Goal: Information Seeking & Learning: Compare options

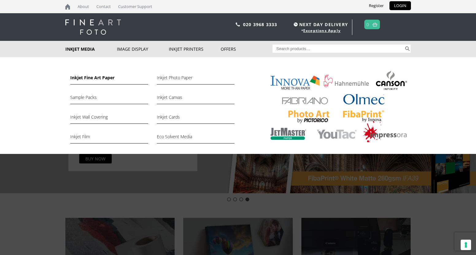
click at [92, 77] on link "Inkjet Fine Art Paper" at bounding box center [109, 79] width 78 height 10
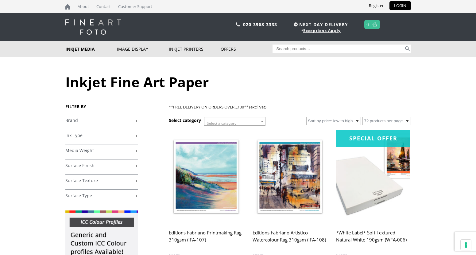
click at [78, 118] on link "+" at bounding box center [101, 121] width 72 height 6
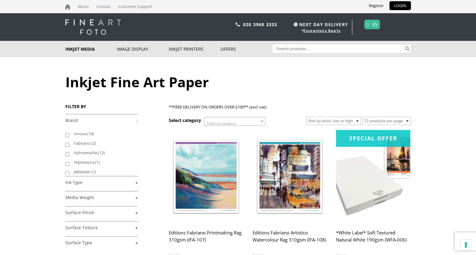
click at [87, 153] on label "Hahnemuhle (12)" at bounding box center [103, 153] width 58 height 10
click at [69, 153] on input "Hahnemuhle (12)" at bounding box center [67, 154] width 4 height 4
checkbox input "true"
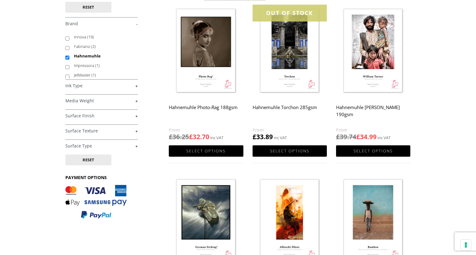
scroll to position [31, 0]
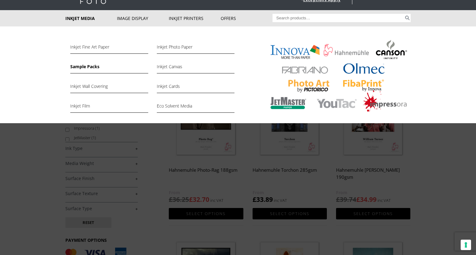
click at [91, 66] on link "Sample Packs" at bounding box center [109, 68] width 78 height 10
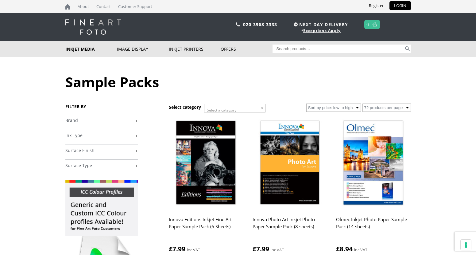
click at [73, 121] on link "+" at bounding box center [101, 121] width 72 height 6
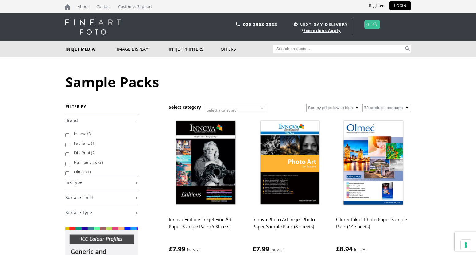
click at [87, 163] on label "Hahnemuhle (3)" at bounding box center [103, 162] width 58 height 10
click at [69, 163] on input "Hahnemuhle (3)" at bounding box center [67, 164] width 4 height 4
checkbox input "true"
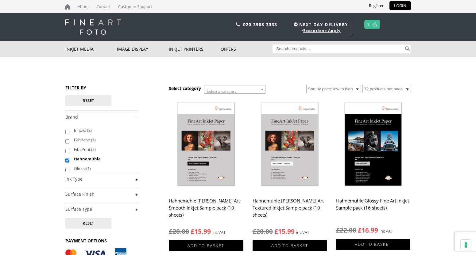
click at [201, 206] on h2 "Hahnemuhle [PERSON_NAME] Art Smooth Inkjet Sample pack (10 sheets)" at bounding box center [206, 208] width 74 height 26
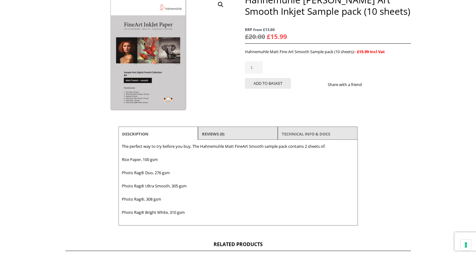
scroll to position [92, 0]
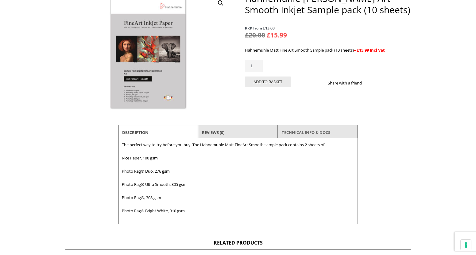
click at [311, 131] on link "TECHNICAL INFO & DOCS" at bounding box center [306, 132] width 48 height 11
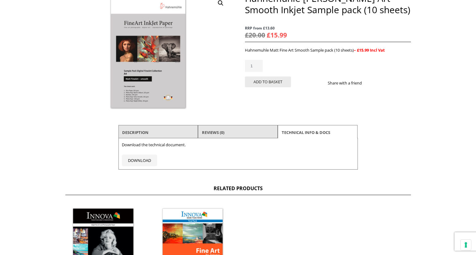
click at [167, 133] on li "Description" at bounding box center [158, 132] width 80 height 15
click at [143, 133] on link "Description" at bounding box center [135, 132] width 26 height 11
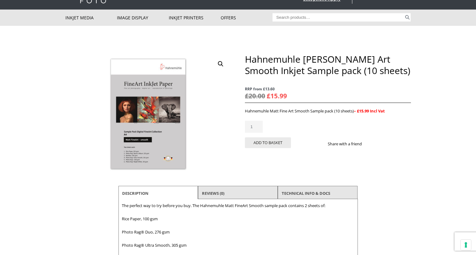
scroll to position [31, 0]
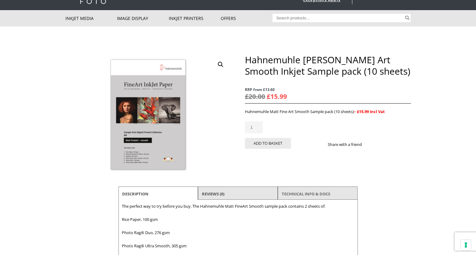
click at [312, 195] on link "TECHNICAL INFO & DOCS" at bounding box center [306, 193] width 48 height 11
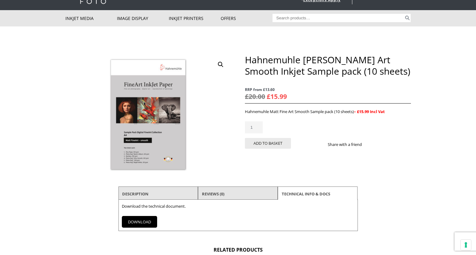
click at [130, 219] on link "DOWNLOAD" at bounding box center [139, 222] width 35 height 12
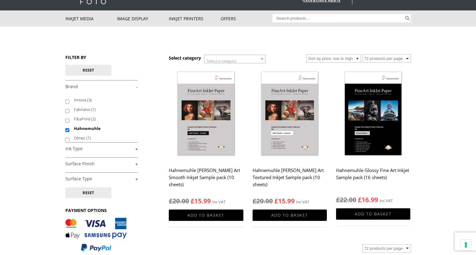
scroll to position [31, 0]
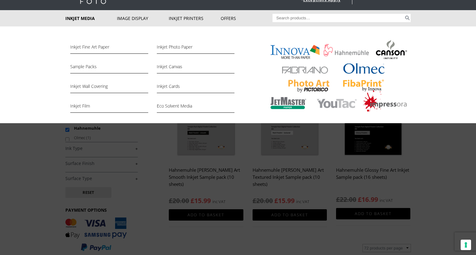
click at [67, 20] on link "Inkjet Media" at bounding box center [91, 18] width 52 height 16
click at [81, 87] on link "Inkjet Wall Covering" at bounding box center [109, 88] width 78 height 10
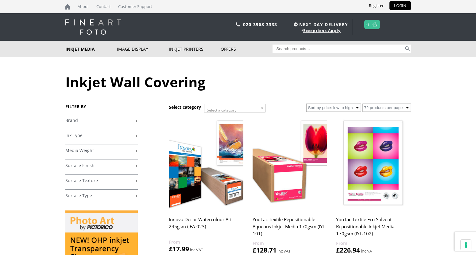
click at [103, 120] on link "+" at bounding box center [101, 121] width 72 height 6
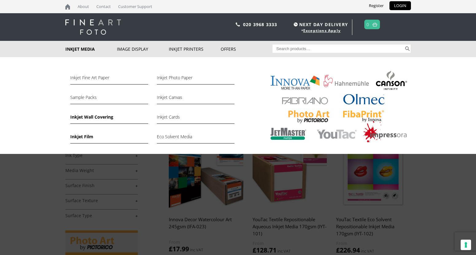
click at [80, 136] on link "Inkjet Film" at bounding box center [109, 138] width 78 height 10
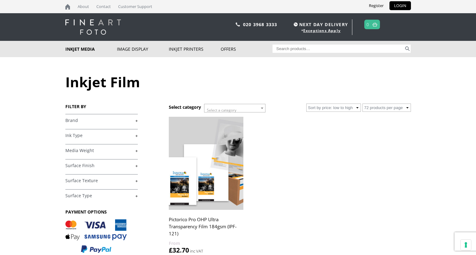
click at [76, 119] on link "+" at bounding box center [101, 121] width 72 height 6
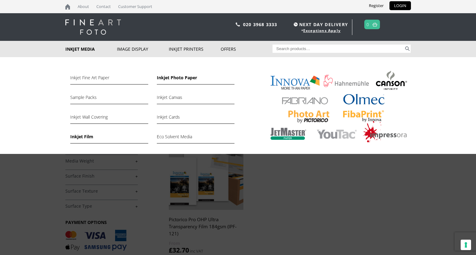
click at [178, 77] on link "Inkjet Photo Paper" at bounding box center [196, 79] width 78 height 10
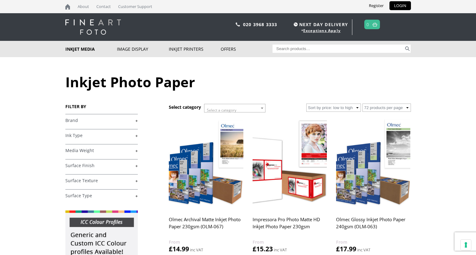
click at [68, 121] on link "+" at bounding box center [101, 121] width 72 height 6
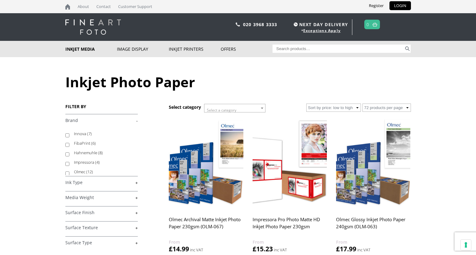
click at [75, 153] on label "Hahnemuhle (8)" at bounding box center [103, 153] width 58 height 10
click at [69, 153] on input "Hahnemuhle (8)" at bounding box center [67, 154] width 4 height 4
checkbox input "true"
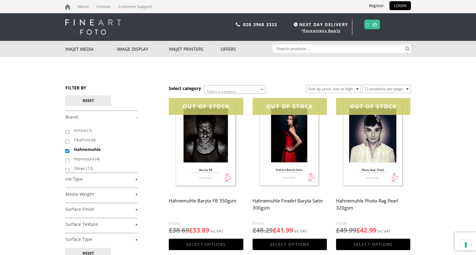
click at [202, 202] on h2 "Hahnemuhle Baryta FB 350gsm" at bounding box center [206, 207] width 74 height 25
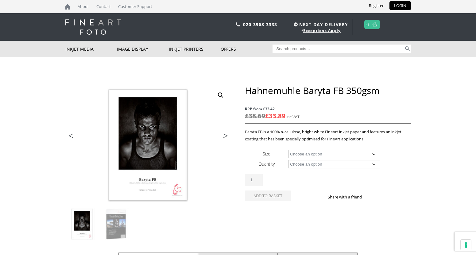
click at [312, 154] on select "Choose an option A4 Sheet A3 Sheet A3+ Sheet A2 Sheet 17" Wide Roll 24" Wide Ro…" at bounding box center [334, 154] width 92 height 8
click at [288, 150] on select "Choose an option A4 Sheet A3 Sheet A3+ Sheet A2 Sheet 17" Wide Roll 24" Wide Ro…" at bounding box center [334, 154] width 92 height 8
select select "17-wide-roll"
click at [306, 163] on select "Choose an option 12m" at bounding box center [334, 164] width 92 height 8
select select "12m"
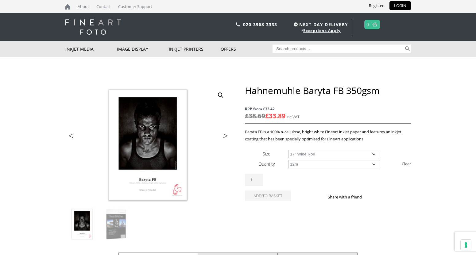
click at [288, 160] on select "Choose an option 12m" at bounding box center [334, 164] width 92 height 8
click at [308, 153] on select "Choose an option 17" Wide Roll 24" Wide Roll 36" Wide Roll 44" Wide Roll 60" Wi…" at bounding box center [334, 154] width 92 height 8
click at [288, 150] on select "Choose an option 17" Wide Roll 24" Wide Roll 36" Wide Roll 44" Wide Roll 60" Wi…" at bounding box center [334, 154] width 92 height 8
click at [331, 155] on select "Choose an option 17" Wide Roll 24" Wide Roll 36" Wide Roll 44" Wide Roll 60" Wi…" at bounding box center [334, 154] width 92 height 8
click at [288, 150] on select "Choose an option 17" Wide Roll 24" Wide Roll 36" Wide Roll 44" Wide Roll 60" Wi…" at bounding box center [334, 154] width 92 height 8
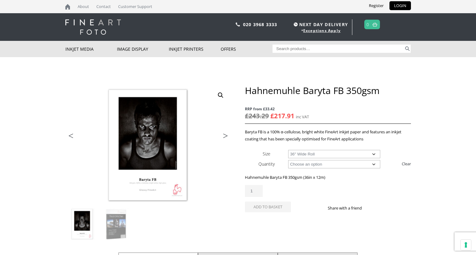
click at [333, 153] on select "Choose an option 17" Wide Roll 24" Wide Roll 36" Wide Roll 44" Wide Roll 60" Wi…" at bounding box center [334, 154] width 92 height 8
click at [288, 150] on select "Choose an option 17" Wide Roll 24" Wide Roll 36" Wide Roll 44" Wide Roll 60" Wi…" at bounding box center [334, 154] width 92 height 8
click at [312, 153] on select "Choose an option 17" Wide Roll 24" Wide Roll 36" Wide Roll 44" Wide Roll 60" Wi…" at bounding box center [334, 154] width 92 height 8
select select "60-wide-roll"
click at [288, 150] on select "Choose an option 17" Wide Roll 24" Wide Roll 36" Wide Roll 44" Wide Roll 60" Wi…" at bounding box center [334, 154] width 92 height 8
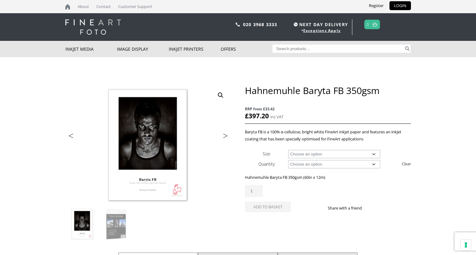
click at [294, 160] on select "Choose an option 12m" at bounding box center [334, 164] width 92 height 8
click at [297, 164] on select "Choose an option 12m" at bounding box center [334, 164] width 92 height 8
select select
click at [288, 160] on select "Choose an option 12m" at bounding box center [334, 164] width 92 height 8
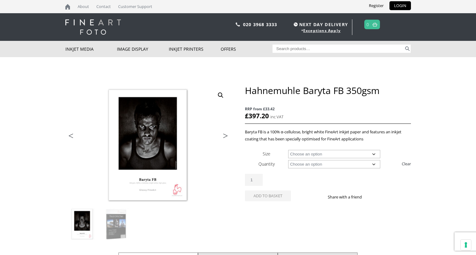
click at [293, 154] on select "Choose an option A4 Sheet A3 Sheet A3+ Sheet A2 Sheet 17" Wide Roll 24" Wide Ro…" at bounding box center [334, 154] width 92 height 8
click at [288, 150] on select "Choose an option A4 Sheet A3 Sheet A3+ Sheet A2 Sheet 17" Wide Roll 24" Wide Ro…" at bounding box center [334, 154] width 92 height 8
select select "a2-sheet"
click at [301, 164] on select "Choose an option 25 Sheets" at bounding box center [334, 164] width 92 height 8
select select "25-sheets"
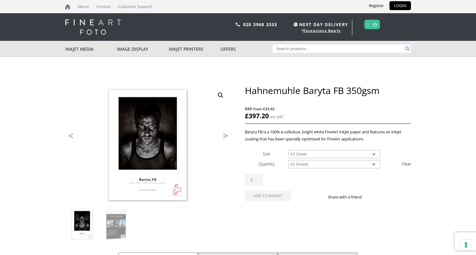
click at [288, 160] on select "Choose an option 25 Sheets" at bounding box center [334, 164] width 92 height 8
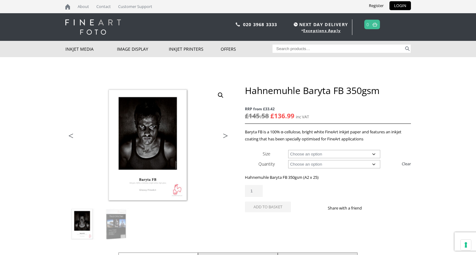
click at [297, 153] on select "Choose an option A4 Sheet A3 Sheet A3+ Sheet A2 Sheet" at bounding box center [334, 154] width 92 height 8
click at [288, 150] on select "Choose an option A4 Sheet A3 Sheet A3+ Sheet A2 Sheet" at bounding box center [334, 154] width 92 height 8
click at [309, 154] on select "Choose an option A4 Sheet A3 Sheet A3+ Sheet A2 Sheet" at bounding box center [334, 154] width 92 height 8
click at [288, 150] on select "Choose an option A4 Sheet A3 Sheet A3+ Sheet A2 Sheet" at bounding box center [334, 154] width 92 height 8
click at [339, 153] on select "Choose an option A4 Sheet A3 Sheet A3+ Sheet A2 Sheet" at bounding box center [334, 154] width 92 height 8
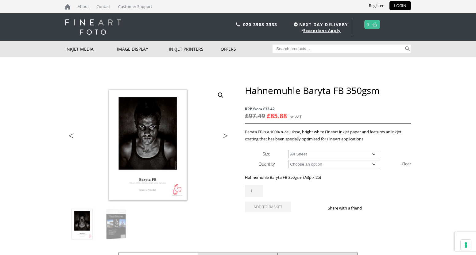
click at [288, 150] on select "Choose an option A4 Sheet A3 Sheet A3+ Sheet A2 Sheet" at bounding box center [334, 154] width 92 height 8
select select "a4-sheet"
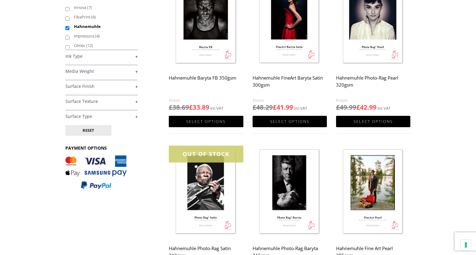
click at [343, 80] on h2 "Hahnemuhle Photo-Rag Pearl 320gsm" at bounding box center [373, 84] width 74 height 25
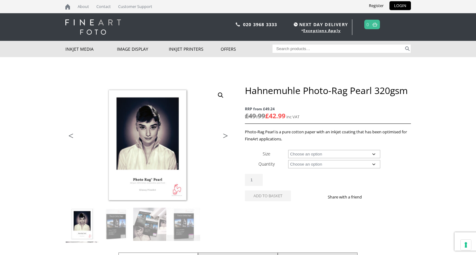
click at [306, 153] on select "Choose an option A4 Sheet A3 Sheet A3+ Sheet A2 Sheet 17" Wide Roll 24" Wide Ro…" at bounding box center [334, 154] width 92 height 8
click at [288, 150] on select "Choose an option A4 Sheet A3 Sheet A3+ Sheet A2 Sheet 17" Wide Roll 24" Wide Ro…" at bounding box center [334, 154] width 92 height 8
select select "17-wide-roll"
click at [306, 161] on select "Choose an option 12m" at bounding box center [334, 164] width 92 height 8
select select "12m"
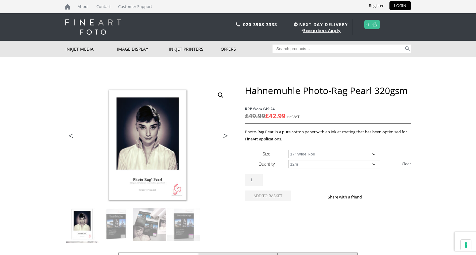
click at [288, 160] on select "Choose an option 12m" at bounding box center [334, 164] width 92 height 8
drag, startPoint x: 320, startPoint y: 157, endPoint x: 323, endPoint y: 153, distance: 4.8
click at [320, 157] on select "Choose an option 17" Wide Roll 24" Wide Roll 36" Wide Roll 44" Wide Roll" at bounding box center [334, 154] width 92 height 8
click at [288, 150] on select "Choose an option 17" Wide Roll 24" Wide Roll 36" Wide Roll 44" Wide Roll" at bounding box center [334, 154] width 92 height 8
click at [312, 152] on select "Choose an option 17" Wide Roll 24" Wide Roll 36" Wide Roll 44" Wide Roll" at bounding box center [334, 154] width 92 height 8
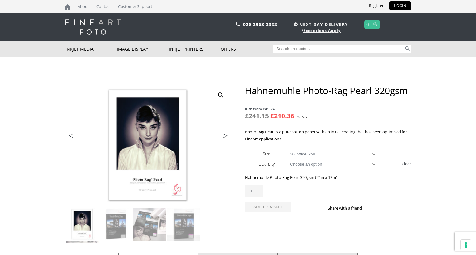
click at [288, 150] on select "Choose an option 17" Wide Roll 24" Wide Roll 36" Wide Roll 44" Wide Roll" at bounding box center [334, 154] width 92 height 8
click at [309, 154] on select "Choose an option 17" Wide Roll 24" Wide Roll 36" Wide Roll 44" Wide Roll" at bounding box center [334, 154] width 92 height 8
select select "44-wide-roll"
click at [288, 150] on select "Choose an option 17" Wide Roll 24" Wide Roll 36" Wide Roll 44" Wide Roll" at bounding box center [334, 154] width 92 height 8
click at [320, 165] on select "Choose an option 12m" at bounding box center [334, 164] width 92 height 8
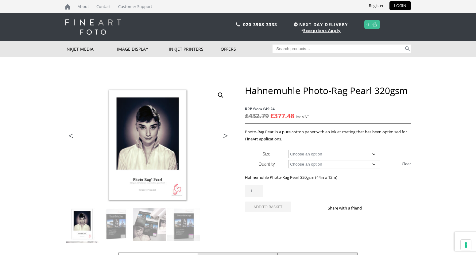
select select
click at [288, 160] on select "Choose an option 12m" at bounding box center [334, 164] width 92 height 8
click at [308, 153] on select "Choose an option A4 Sheet A3 Sheet A3+ Sheet A2 Sheet 17" Wide Roll 24" Wide Ro…" at bounding box center [334, 154] width 92 height 8
click at [288, 150] on select "Choose an option A4 Sheet A3 Sheet A3+ Sheet A2 Sheet 17" Wide Roll 24" Wide Ro…" at bounding box center [334, 154] width 92 height 8
select select "a2-sheet"
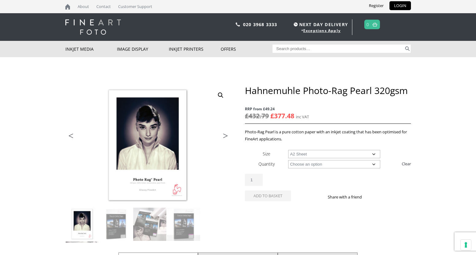
click at [296, 164] on select "Choose an option 25 Sheets" at bounding box center [334, 164] width 92 height 8
select select "25-sheets"
click at [288, 160] on select "Choose an option 25 Sheets" at bounding box center [334, 164] width 92 height 8
click at [312, 156] on select "Choose an option A4 Sheet A3 Sheet A3+ Sheet A2 Sheet" at bounding box center [334, 154] width 92 height 8
click at [288, 150] on select "Choose an option A4 Sheet A3 Sheet A3+ Sheet A2 Sheet" at bounding box center [334, 154] width 92 height 8
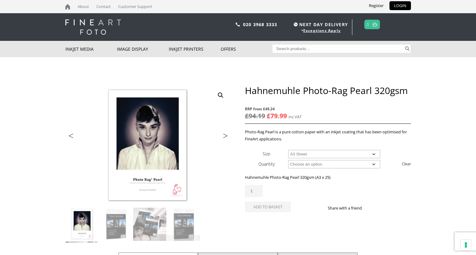
click at [304, 157] on select "Choose an option A4 Sheet A3 Sheet A3+ Sheet A2 Sheet" at bounding box center [334, 154] width 92 height 8
click at [288, 150] on select "Choose an option A4 Sheet A3 Sheet A3+ Sheet A2 Sheet" at bounding box center [334, 154] width 92 height 8
click at [317, 155] on select "Choose an option A4 Sheet A3 Sheet A3+ Sheet A2 Sheet" at bounding box center [334, 154] width 92 height 8
click at [288, 150] on select "Choose an option A4 Sheet A3 Sheet A3+ Sheet A2 Sheet" at bounding box center [334, 154] width 92 height 8
select select "a4-sheet"
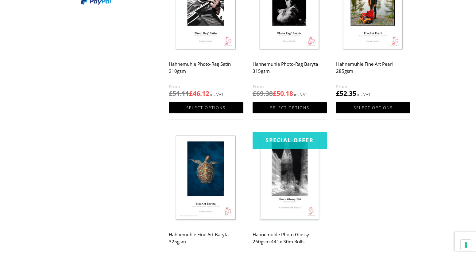
scroll to position [338, 0]
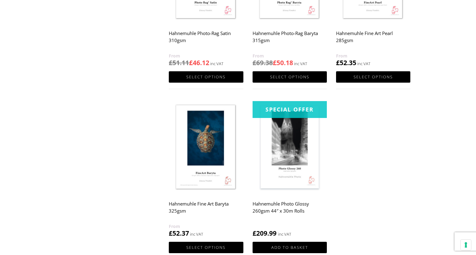
click at [208, 33] on h2 "Hahnemuhle Photo-Rag Satin 310gsm" at bounding box center [206, 40] width 74 height 25
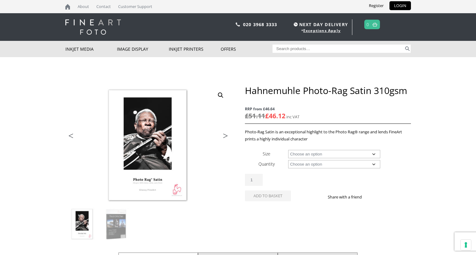
click at [314, 152] on select "Choose an option A4 Sheet A3 Sheet A3+ Sheet A2 Sheet 17" Wide Roll 24" Wide Ro…" at bounding box center [334, 154] width 92 height 8
click at [288, 150] on select "Choose an option A4 Sheet A3 Sheet A3+ Sheet A2 Sheet 17" Wide Roll 24" Wide Ro…" at bounding box center [334, 154] width 92 height 8
select select "17-wide-roll"
click at [304, 163] on select "Choose an option 12m" at bounding box center [334, 164] width 92 height 8
select select "12m"
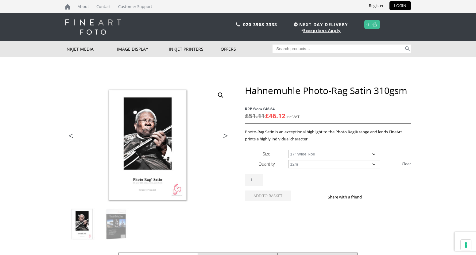
click at [288, 160] on select "Choose an option 12m" at bounding box center [334, 164] width 92 height 8
click at [312, 157] on select "Choose an option 17" Wide Roll 24" Wide Roll 36" Wide Roll 44" Wide Roll" at bounding box center [334, 154] width 92 height 8
click at [288, 150] on select "Choose an option 17" Wide Roll 24" Wide Roll 36" Wide Roll 44" Wide Roll" at bounding box center [334, 154] width 92 height 8
click at [300, 153] on select "Choose an option 17" Wide Roll 24" Wide Roll 36" Wide Roll 44" Wide Roll" at bounding box center [334, 154] width 92 height 8
click at [288, 150] on select "Choose an option 17" Wide Roll 24" Wide Roll 36" Wide Roll 44" Wide Roll" at bounding box center [334, 154] width 92 height 8
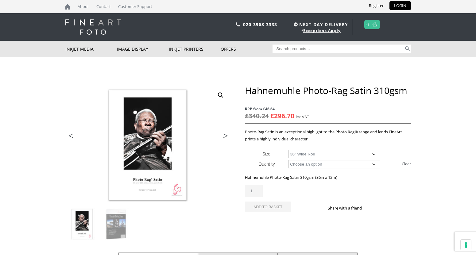
click at [304, 152] on select "Choose an option 17" Wide Roll 24" Wide Roll 36" Wide Roll 44" Wide Roll" at bounding box center [334, 154] width 92 height 8
select select "44-wide-roll"
click at [288, 150] on select "Choose an option 17" Wide Roll 24" Wide Roll 36" Wide Roll 44" Wide Roll" at bounding box center [334, 154] width 92 height 8
click at [308, 163] on select "Choose an option 12m" at bounding box center [334, 164] width 92 height 8
select select
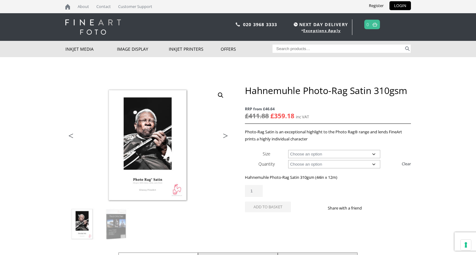
click at [288, 160] on select "Choose an option 12m" at bounding box center [334, 164] width 92 height 8
click at [301, 153] on select "Choose an option A4 Sheet A3 Sheet A3+ Sheet A2 Sheet 17" Wide Roll 24" Wide Ro…" at bounding box center [334, 154] width 92 height 8
click at [288, 150] on select "Choose an option A4 Sheet A3 Sheet A3+ Sheet A2 Sheet 17" Wide Roll 24" Wide Ro…" at bounding box center [334, 154] width 92 height 8
select select "a2-sheet"
click at [300, 166] on select "Choose an option 25 Sheets" at bounding box center [334, 164] width 92 height 8
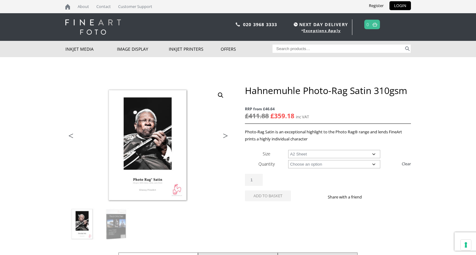
select select "25-sheets"
click at [288, 160] on select "Choose an option 25 Sheets" at bounding box center [334, 164] width 92 height 8
click at [310, 153] on select "Choose an option A4 Sheet A3 Sheet A3+ Sheet A2 Sheet" at bounding box center [334, 154] width 92 height 8
click at [288, 150] on select "Choose an option A4 Sheet A3 Sheet A3+ Sheet A2 Sheet" at bounding box center [334, 154] width 92 height 8
click at [331, 158] on select "Choose an option A4 Sheet A3 Sheet A3+ Sheet A2 Sheet" at bounding box center [334, 154] width 92 height 8
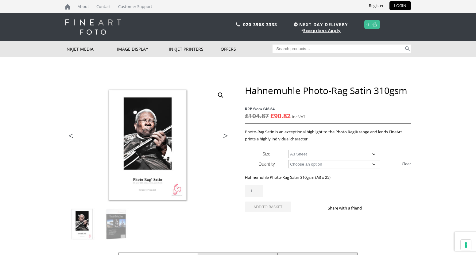
click at [330, 153] on select "Choose an option A4 Sheet A3 Sheet A3+ Sheet A2 Sheet" at bounding box center [334, 154] width 92 height 8
click at [288, 150] on select "Choose an option A4 Sheet A3 Sheet A3+ Sheet A2 Sheet" at bounding box center [334, 154] width 92 height 8
click at [312, 153] on select "Choose an option A4 Sheet A3 Sheet A3+ Sheet A2 Sheet" at bounding box center [334, 154] width 92 height 8
click at [288, 150] on select "Choose an option A4 Sheet A3 Sheet A3+ Sheet A2 Sheet" at bounding box center [334, 154] width 92 height 8
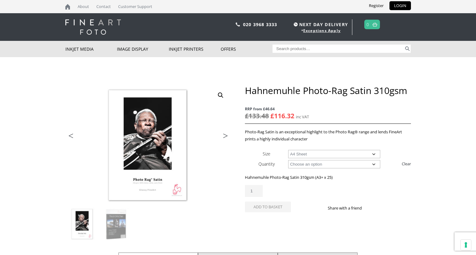
select select "a4-sheet"
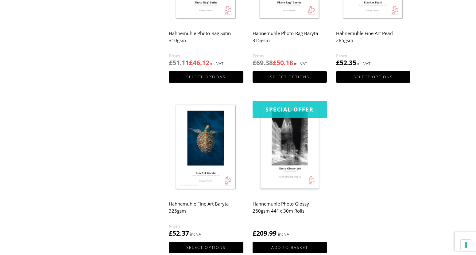
click at [272, 34] on h2 "Hahnemuhle Photo-Rag Baryta 315gsm" at bounding box center [290, 40] width 74 height 25
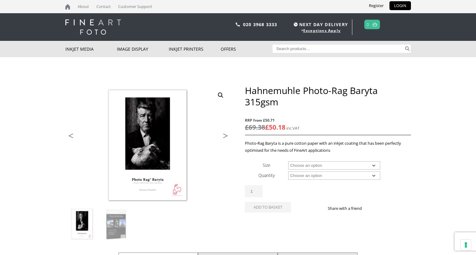
click at [359, 166] on select "Choose an option A4 Sheet A3 Sheet A3+ Sheet A2 Sheet 17" Wide Roll 24" Wide Ro…" at bounding box center [334, 165] width 92 height 8
click at [288, 161] on select "Choose an option A4 Sheet A3 Sheet A3+ Sheet A2 Sheet 17" Wide Roll 24" Wide Ro…" at bounding box center [334, 165] width 92 height 8
select select "17-wide-roll"
click at [322, 176] on select "Choose an option 12m" at bounding box center [334, 175] width 92 height 8
select select "12m"
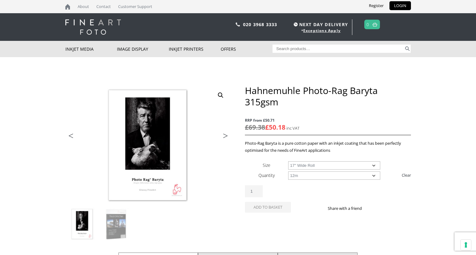
click at [288, 171] on select "Choose an option 12m" at bounding box center [334, 175] width 92 height 8
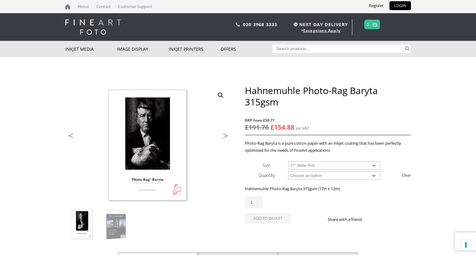
click at [328, 164] on select "Choose an option 17" Wide Roll 24" Wide Roll 36" Wide Roll 44" Wide Roll 60" Wi…" at bounding box center [334, 165] width 92 height 8
click at [288, 161] on select "Choose an option 17" Wide Roll 24" Wide Roll 36" Wide Roll 44" Wide Roll 60" Wi…" at bounding box center [334, 165] width 92 height 8
click at [320, 163] on select "Choose an option 17" Wide Roll 24" Wide Roll 36" Wide Roll 44" Wide Roll 60" Wi…" at bounding box center [334, 165] width 92 height 8
click at [288, 161] on select "Choose an option 17" Wide Roll 24" Wide Roll 36" Wide Roll 44" Wide Roll 60" Wi…" at bounding box center [334, 165] width 92 height 8
click at [328, 167] on select "Choose an option 17" Wide Roll 24" Wide Roll 36" Wide Roll 44" Wide Roll 60" Wi…" at bounding box center [334, 165] width 92 height 8
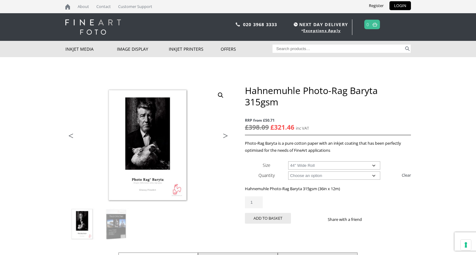
click at [288, 161] on select "Choose an option 17" Wide Roll 24" Wide Roll 36" Wide Roll 44" Wide Roll 60" Wi…" at bounding box center [334, 165] width 92 height 8
click at [306, 165] on select "Choose an option 17" Wide Roll 24" Wide Roll 36" Wide Roll 44" Wide Roll 60" Wi…" at bounding box center [334, 165] width 92 height 8
click at [288, 161] on select "Choose an option 17" Wide Roll 24" Wide Roll 36" Wide Roll 44" Wide Roll 60" Wi…" at bounding box center [334, 165] width 92 height 8
click at [323, 165] on select "Choose an option 17" Wide Roll 24" Wide Roll 36" Wide Roll 44" Wide Roll 60" Wi…" at bounding box center [334, 165] width 92 height 8
select select "64-wide-roll"
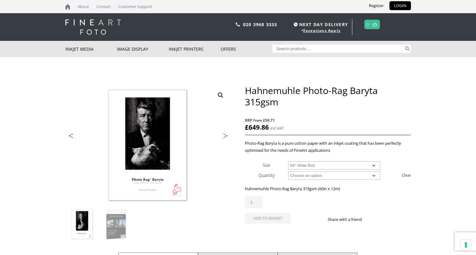
click at [288, 161] on select "Choose an option 17" Wide Roll 24" Wide Roll 36" Wide Roll 44" Wide Roll 60" Wi…" at bounding box center [334, 165] width 92 height 8
click at [305, 176] on select "Choose an option 12m" at bounding box center [334, 175] width 92 height 8
select select
click at [288, 171] on select "Choose an option 12m" at bounding box center [334, 175] width 92 height 8
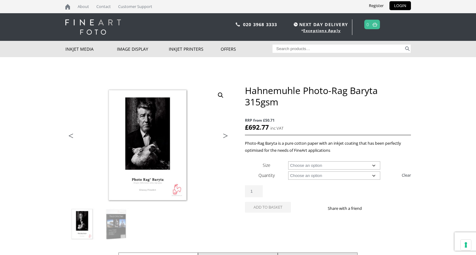
click at [298, 167] on select "Choose an option A4 Sheet A3 Sheet A3+ Sheet A2 Sheet 17" Wide Roll 24" Wide Ro…" at bounding box center [334, 165] width 92 height 8
click at [288, 161] on select "Choose an option A4 Sheet A3 Sheet A3+ Sheet A2 Sheet 17" Wide Roll 24" Wide Ro…" at bounding box center [334, 165] width 92 height 8
select select "a2-sheet"
click at [297, 175] on select "Choose an option 25 Sheets" at bounding box center [334, 175] width 92 height 8
select select "25-sheets"
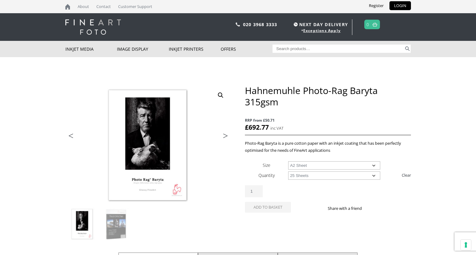
click at [288, 171] on select "Choose an option 25 Sheets" at bounding box center [334, 175] width 92 height 8
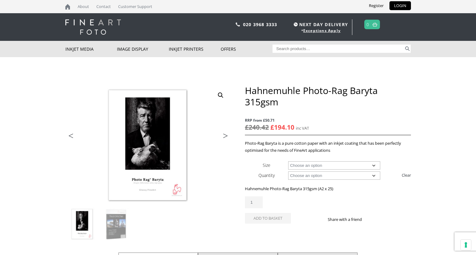
click at [299, 165] on select "Choose an option A4 Sheet A3 Sheet A3+ Sheet A2 Sheet" at bounding box center [334, 165] width 92 height 8
click at [288, 161] on select "Choose an option A4 Sheet A3 Sheet A3+ Sheet A2 Sheet" at bounding box center [334, 165] width 92 height 8
click at [296, 165] on select "Choose an option A4 Sheet A3 Sheet A3+ Sheet A2 Sheet" at bounding box center [334, 165] width 92 height 8
click at [288, 161] on select "Choose an option A4 Sheet A3 Sheet A3+ Sheet A2 Sheet" at bounding box center [334, 165] width 92 height 8
click at [305, 165] on select "Choose an option A4 Sheet A3 Sheet A3+ Sheet A2 Sheet" at bounding box center [334, 165] width 92 height 8
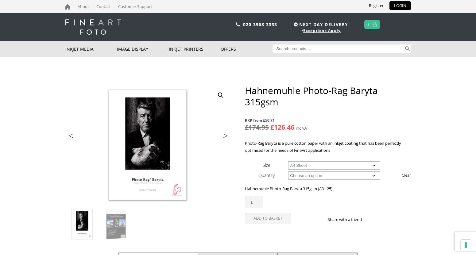
click at [288, 161] on select "Choose an option A4 Sheet A3 Sheet A3+ Sheet A2 Sheet" at bounding box center [334, 165] width 92 height 8
select select "a4-sheet"
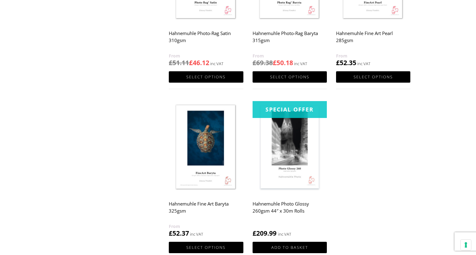
click at [174, 207] on h2 "Hahnemuhle Fine Art Baryta 325gsm" at bounding box center [206, 210] width 74 height 25
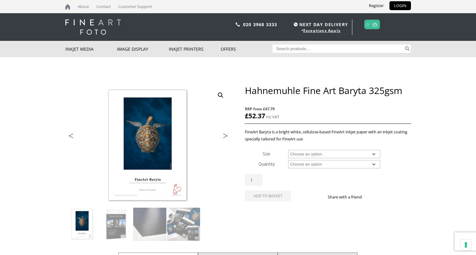
click at [328, 153] on select "Choose an option A4 Sheet A3 Sheet A3+ Sheet A2 Sheet 17" Wide Roll 24" Wide Ro…" at bounding box center [334, 154] width 92 height 8
click at [288, 150] on select "Choose an option A4 Sheet A3 Sheet A3+ Sheet A2 Sheet 17" Wide Roll 24" Wide Ro…" at bounding box center [334, 154] width 92 height 8
select select "17-wide-roll"
click at [304, 162] on select "Choose an option 12m" at bounding box center [334, 164] width 92 height 8
select select "12m"
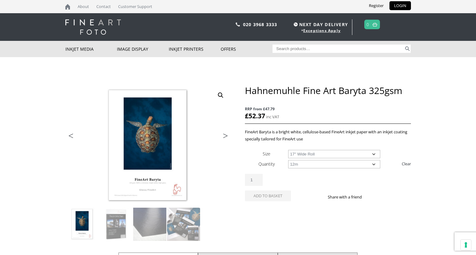
click at [288, 160] on select "Choose an option 12m" at bounding box center [334, 164] width 92 height 8
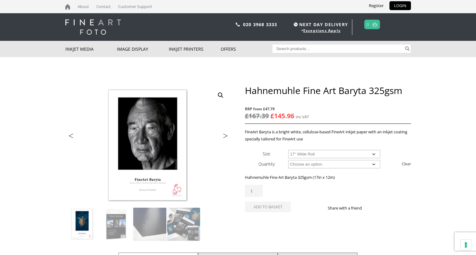
click at [315, 157] on select "Choose an option 17" Wide Roll 24" Wide Roll 36" Wide Roll 44" Wide Roll 60" Wi…" at bounding box center [334, 154] width 92 height 8
click at [288, 150] on select "Choose an option 17" Wide Roll 24" Wide Roll 36" Wide Roll 44" Wide Roll 60" Wi…" at bounding box center [334, 154] width 92 height 8
click at [317, 153] on select "Choose an option 17" Wide Roll 24" Wide Roll 36" Wide Roll 44" Wide Roll 60" Wi…" at bounding box center [334, 154] width 92 height 8
click at [288, 150] on select "Choose an option 17" Wide Roll 24" Wide Roll 36" Wide Roll 44" Wide Roll 60" Wi…" at bounding box center [334, 154] width 92 height 8
click at [325, 154] on select "Choose an option 17" Wide Roll 24" Wide Roll 36" Wide Roll 44" Wide Roll 60" Wi…" at bounding box center [334, 154] width 92 height 8
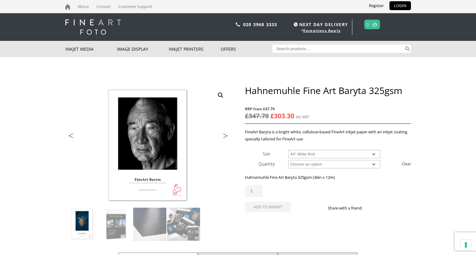
click at [288, 150] on select "Choose an option 17" Wide Roll 24" Wide Roll 36" Wide Roll 44" Wide Roll 60" Wi…" at bounding box center [334, 154] width 92 height 8
click at [310, 157] on select "Choose an option 17" Wide Roll 24" Wide Roll 36" Wide Roll 44" Wide Roll 60" Wi…" at bounding box center [334, 154] width 92 height 8
select select "60-wide-roll"
click at [288, 150] on select "Choose an option 17" Wide Roll 24" Wide Roll 36" Wide Roll 44" Wide Roll 60" Wi…" at bounding box center [334, 154] width 92 height 8
click at [311, 168] on select "Choose an option 12m" at bounding box center [334, 164] width 92 height 8
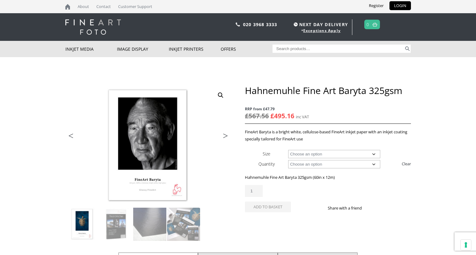
select select
click at [288, 160] on select "Choose an option 12m" at bounding box center [334, 164] width 92 height 8
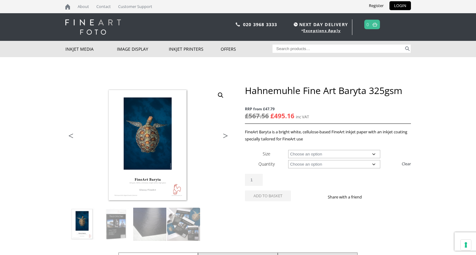
click at [306, 156] on select "Choose an option A4 Sheet A3 Sheet A3+ Sheet A2 Sheet 17" Wide Roll 24" Wide Ro…" at bounding box center [334, 154] width 92 height 8
click at [288, 150] on select "Choose an option A4 Sheet A3 Sheet A3+ Sheet A2 Sheet 17" Wide Roll 24" Wide Ro…" at bounding box center [334, 154] width 92 height 8
select select "a2-sheet"
click at [301, 164] on select "Choose an option 25 Sheets" at bounding box center [334, 164] width 92 height 8
select select "25-sheets"
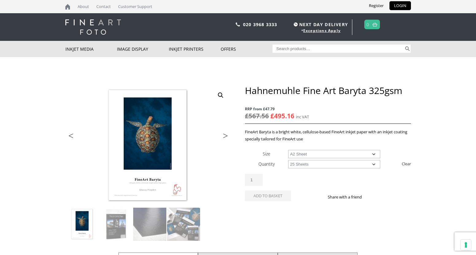
click at [288, 160] on select "Choose an option 25 Sheets" at bounding box center [334, 164] width 92 height 8
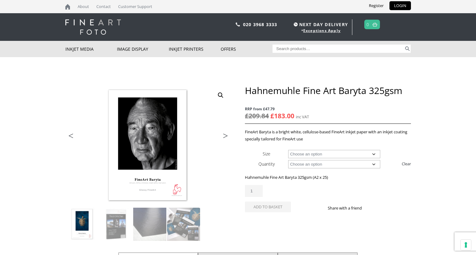
click at [305, 156] on select "Choose an option A4 Sheet A3 Sheet A3+ Sheet A2 Sheet" at bounding box center [334, 154] width 92 height 8
click at [288, 150] on select "Choose an option A4 Sheet A3 Sheet A3+ Sheet A2 Sheet" at bounding box center [334, 154] width 92 height 8
click at [328, 156] on select "Choose an option A4 Sheet A3 Sheet A3+ Sheet A2 Sheet" at bounding box center [334, 154] width 92 height 8
click at [288, 150] on select "Choose an option A4 Sheet A3 Sheet A3+ Sheet A2 Sheet" at bounding box center [334, 154] width 92 height 8
click at [326, 156] on select "Choose an option A4 Sheet A3 Sheet A3+ Sheet A2 Sheet" at bounding box center [334, 154] width 92 height 8
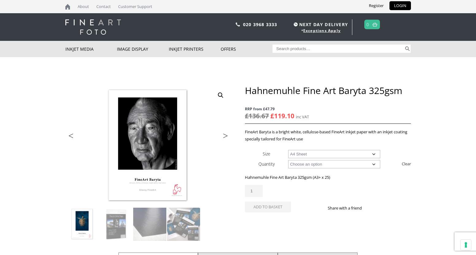
click at [288, 150] on select "Choose an option A4 Sheet A3 Sheet A3+ Sheet A2 Sheet" at bounding box center [334, 154] width 92 height 8
select select "a4-sheet"
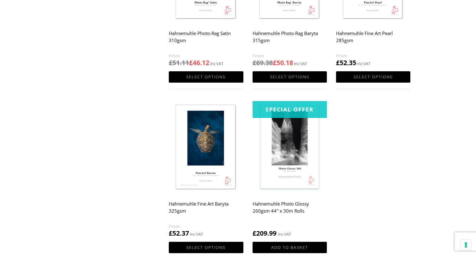
click at [264, 207] on h2 "Hahnemuhle Photo Glossy 260gsm 44″ x 30m Rolls" at bounding box center [290, 210] width 74 height 25
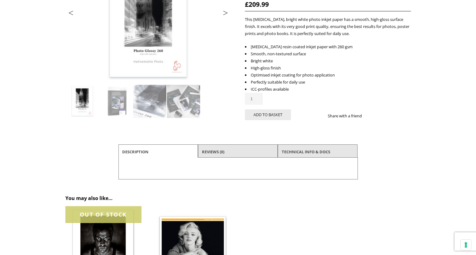
scroll to position [61, 0]
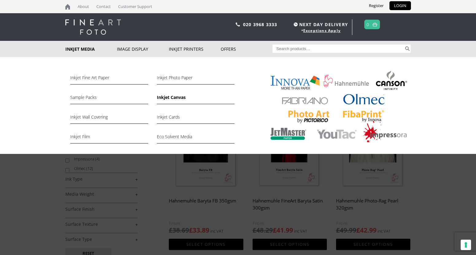
click at [177, 98] on link "Inkjet Canvas" at bounding box center [196, 99] width 78 height 10
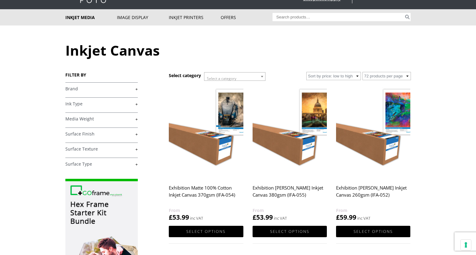
scroll to position [31, 0]
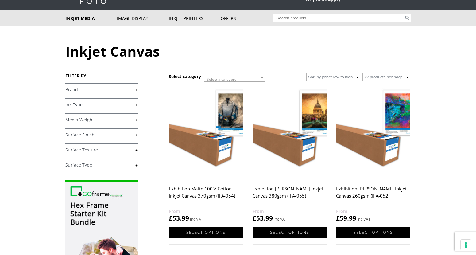
click at [83, 91] on link "+" at bounding box center [101, 90] width 72 height 6
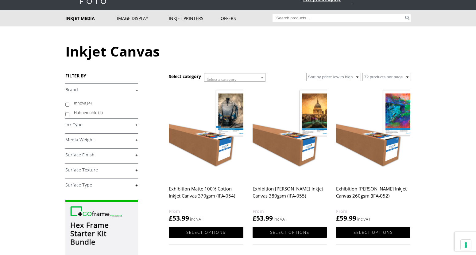
click at [86, 113] on label "Hahnemuhle (4)" at bounding box center [103, 113] width 58 height 10
click at [69, 113] on input "Hahnemuhle (4)" at bounding box center [67, 114] width 4 height 4
checkbox input "true"
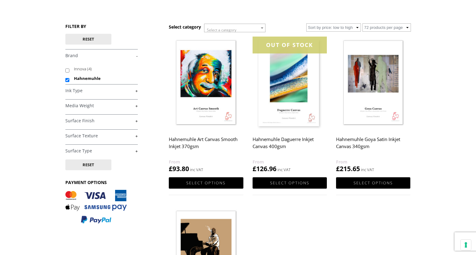
scroll to position [153, 0]
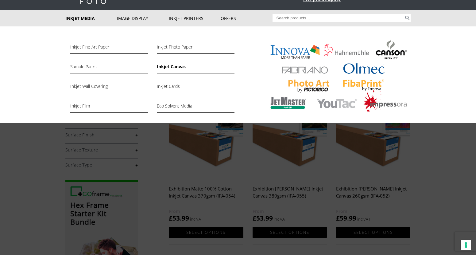
click at [82, 19] on link "Inkjet Media" at bounding box center [91, 18] width 52 height 16
click at [173, 84] on link "Inkjet Cards" at bounding box center [196, 88] width 78 height 10
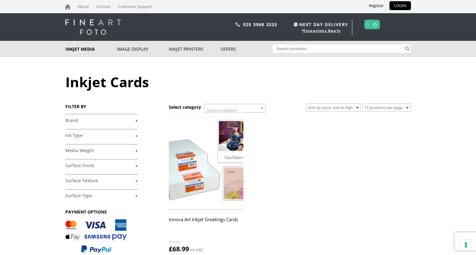
click at [80, 118] on link "+" at bounding box center [101, 121] width 72 height 6
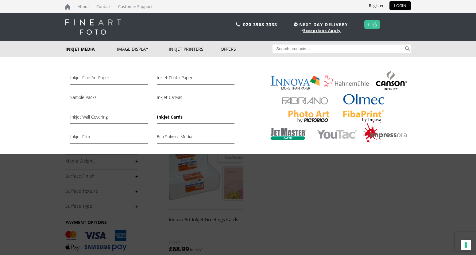
click at [79, 51] on link "Inkjet Media" at bounding box center [91, 49] width 52 height 16
click at [170, 136] on link "Eco Solvent Media" at bounding box center [196, 138] width 78 height 10
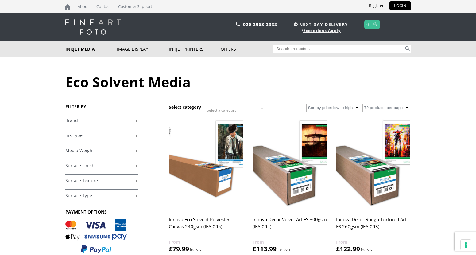
click at [110, 126] on h4 "Brand +" at bounding box center [101, 120] width 72 height 12
click at [133, 121] on link "+" at bounding box center [101, 121] width 72 height 6
